Goal: Information Seeking & Learning: Learn about a topic

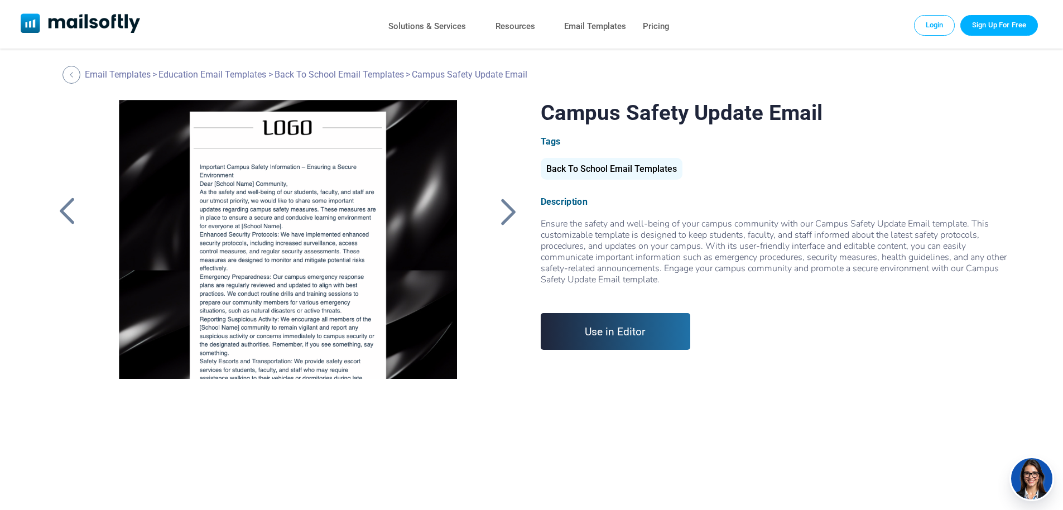
click at [499, 210] on div at bounding box center [509, 211] width 28 height 29
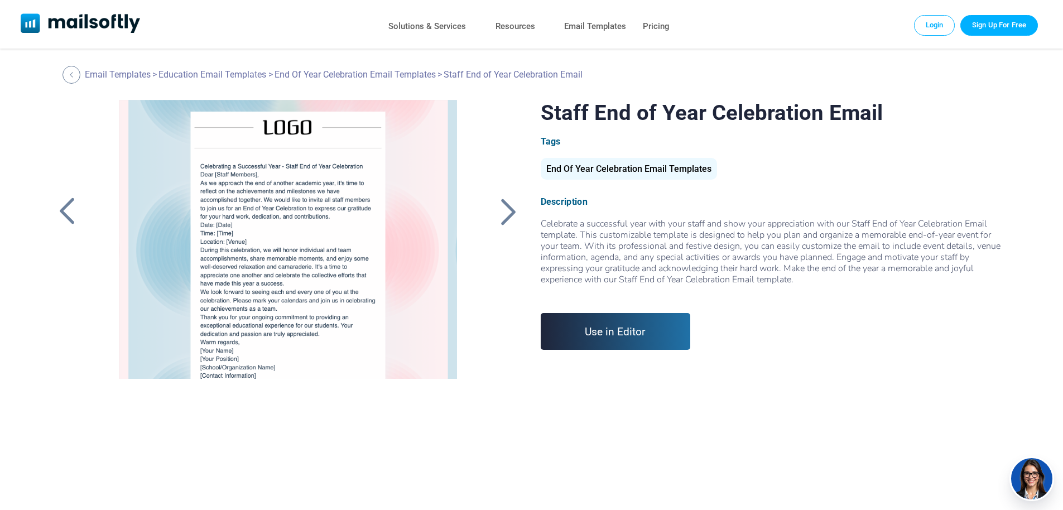
click at [512, 215] on div at bounding box center [509, 211] width 28 height 29
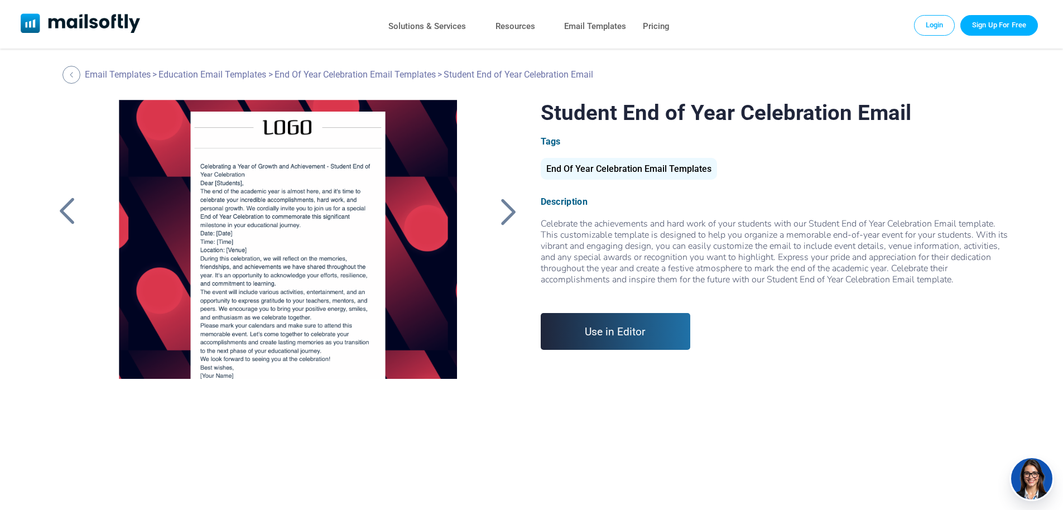
click at [512, 215] on div at bounding box center [509, 211] width 28 height 29
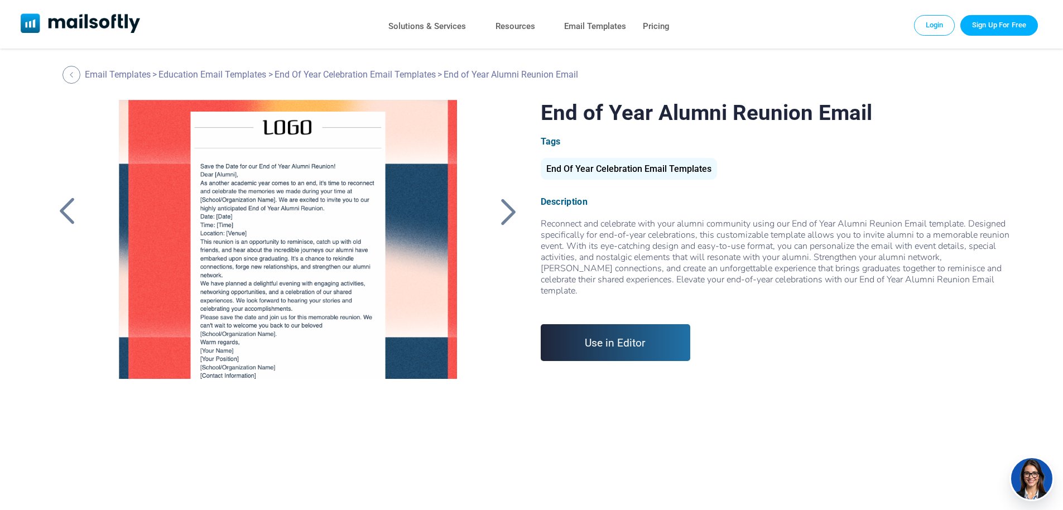
click at [512, 215] on div at bounding box center [509, 211] width 28 height 29
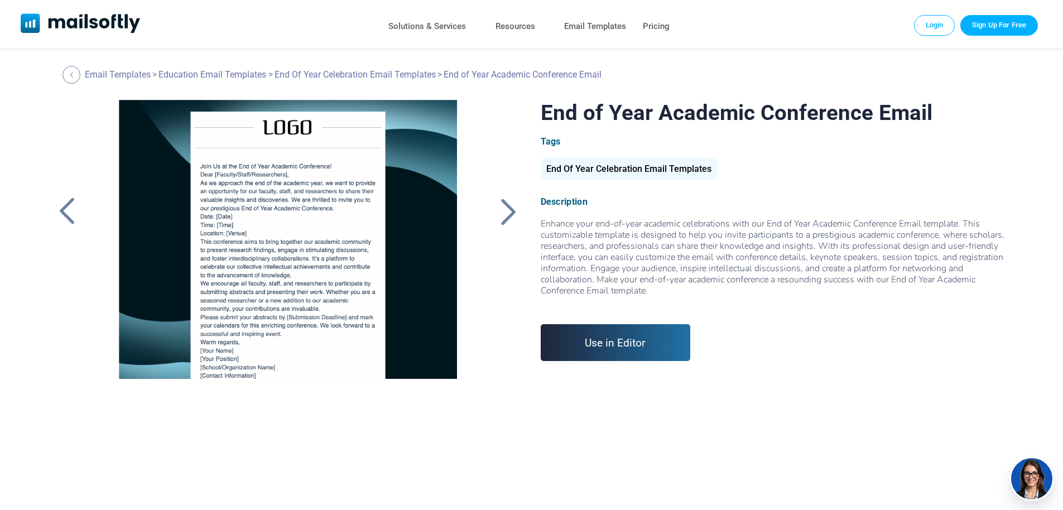
click at [512, 215] on div at bounding box center [509, 211] width 28 height 29
